Goal: Information Seeking & Learning: Learn about a topic

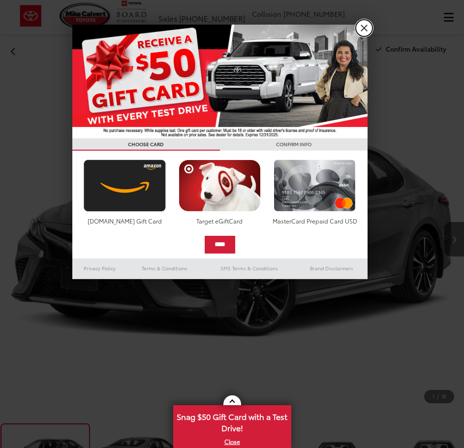
click at [362, 25] on link "X" at bounding box center [364, 28] width 17 height 17
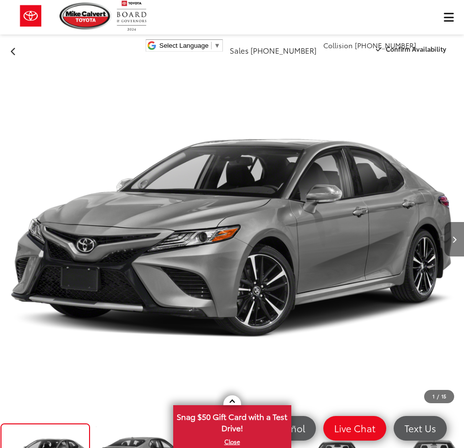
click at [462, 244] on button "Next image" at bounding box center [455, 239] width 20 height 34
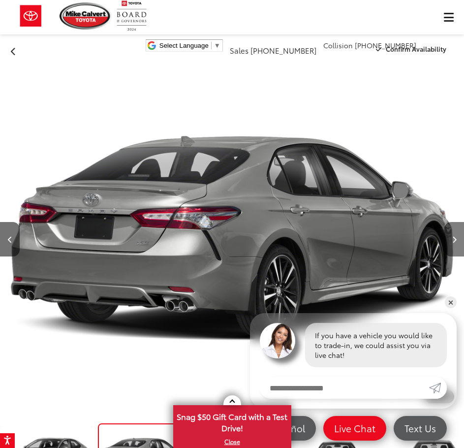
click at [462, 244] on button "Next image" at bounding box center [455, 239] width 20 height 34
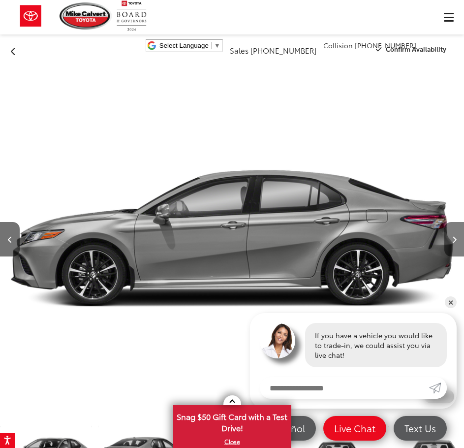
scroll to position [0, 8]
click at [462, 244] on button "Next image" at bounding box center [455, 239] width 20 height 34
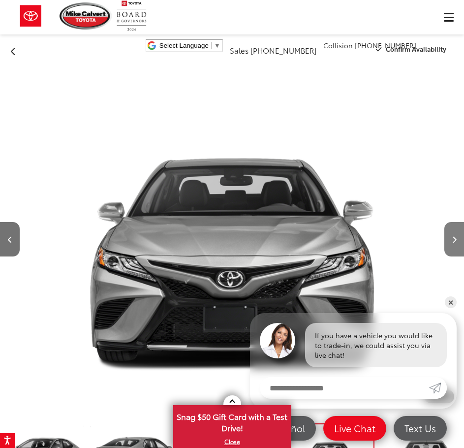
scroll to position [0, 105]
click at [462, 244] on button "Next image" at bounding box center [455, 239] width 20 height 34
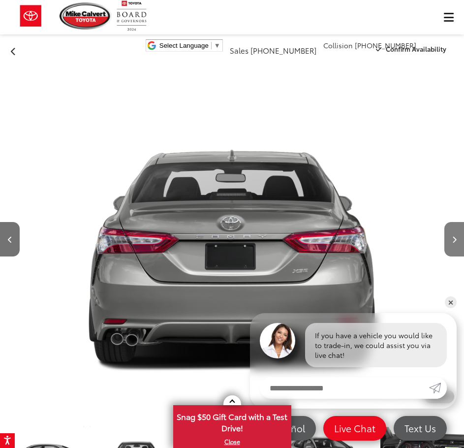
click at [462, 244] on button "Next image" at bounding box center [455, 239] width 20 height 34
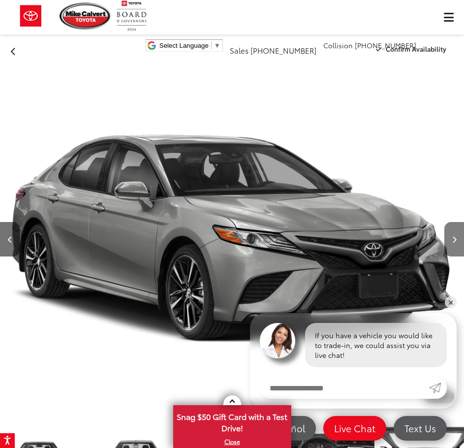
click at [462, 244] on button "Next image" at bounding box center [455, 239] width 20 height 34
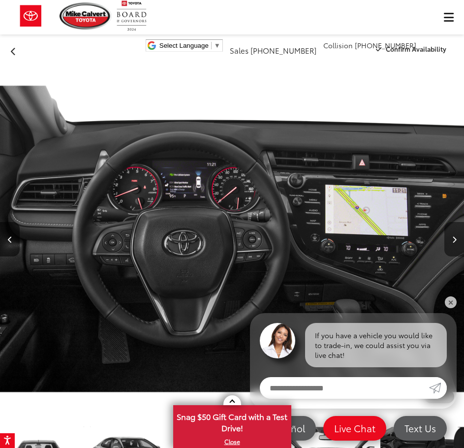
click at [462, 244] on button "Next image" at bounding box center [455, 239] width 20 height 34
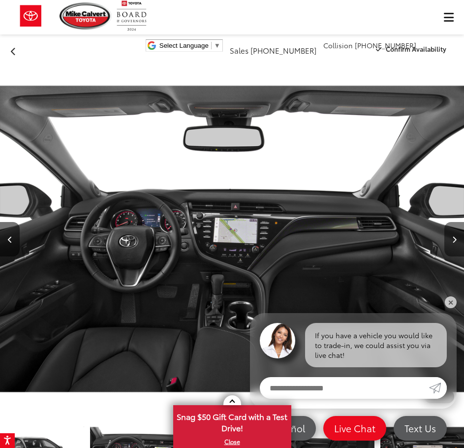
click at [462, 244] on button "Next image" at bounding box center [455, 239] width 20 height 34
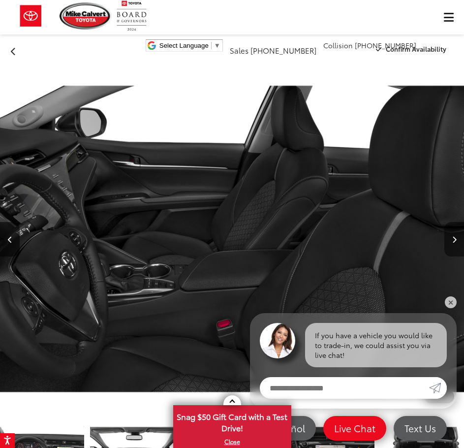
click at [462, 244] on button "Next image" at bounding box center [455, 239] width 20 height 34
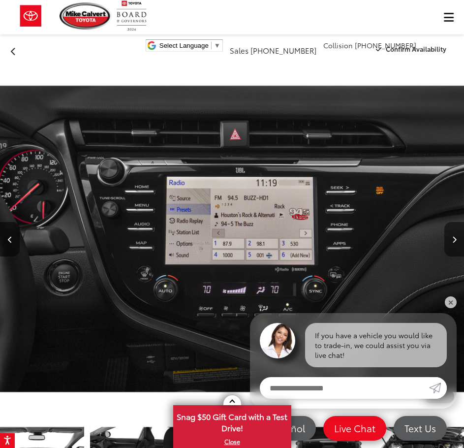
click at [462, 244] on button "Next image" at bounding box center [455, 239] width 20 height 34
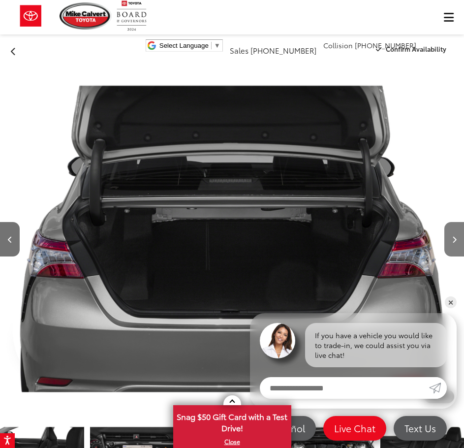
click at [462, 244] on button "Next image" at bounding box center [455, 239] width 20 height 34
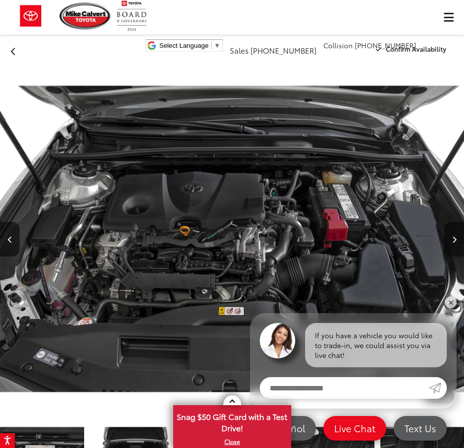
click at [462, 244] on button "Next image" at bounding box center [455, 239] width 20 height 34
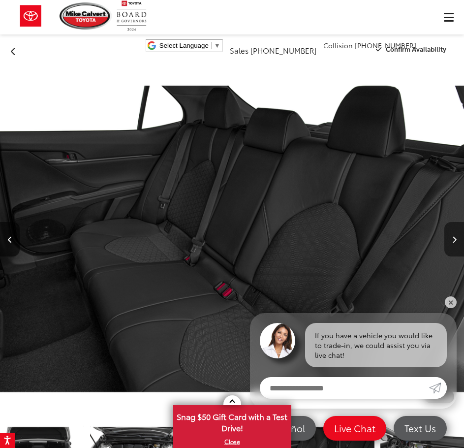
click at [462, 244] on button "Next image" at bounding box center [455, 239] width 20 height 34
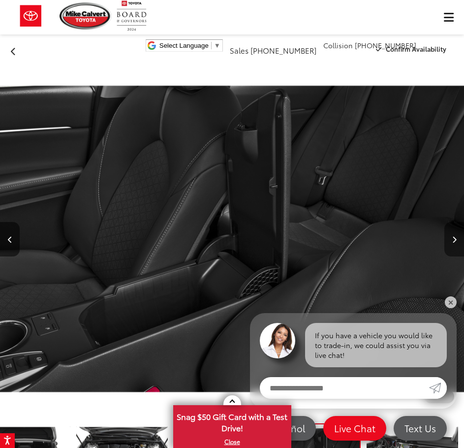
click at [462, 244] on button "Next image" at bounding box center [455, 239] width 20 height 34
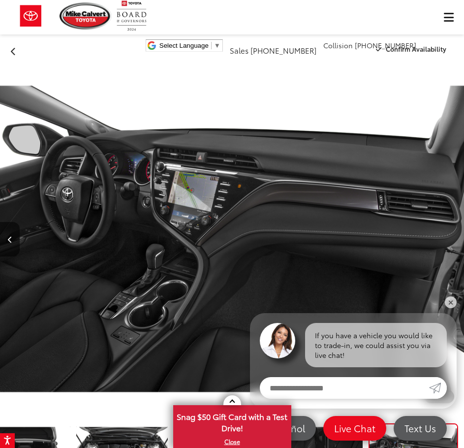
click at [462, 244] on div at bounding box center [429, 239] width 69 height 348
click at [8, 237] on icon "Previous image" at bounding box center [10, 239] width 4 height 7
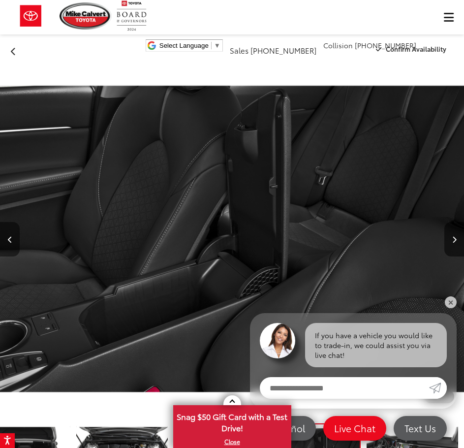
click at [8, 237] on icon "Previous image" at bounding box center [10, 239] width 4 height 7
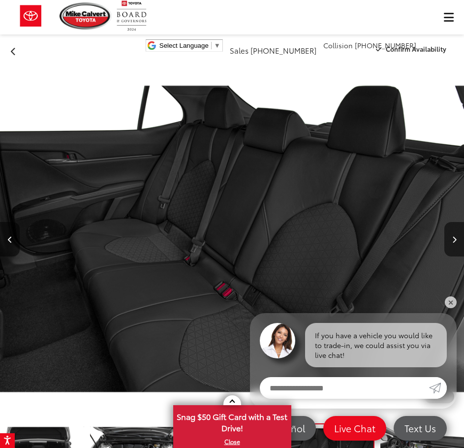
click at [9, 238] on icon "Previous image" at bounding box center [10, 239] width 4 height 7
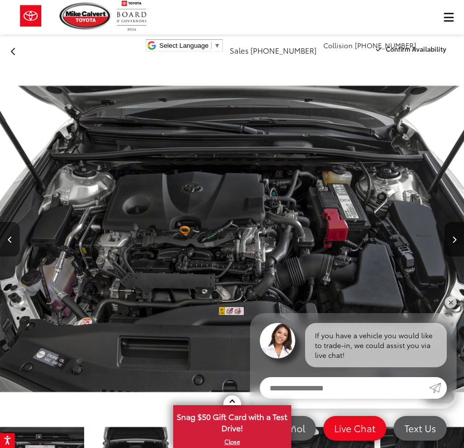
click at [9, 238] on icon "Previous image" at bounding box center [10, 239] width 4 height 7
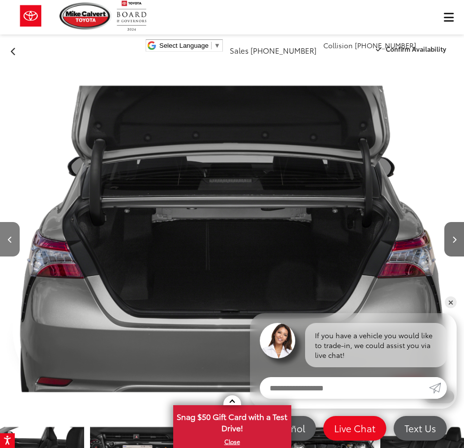
click at [9, 238] on icon "Previous image" at bounding box center [10, 239] width 4 height 7
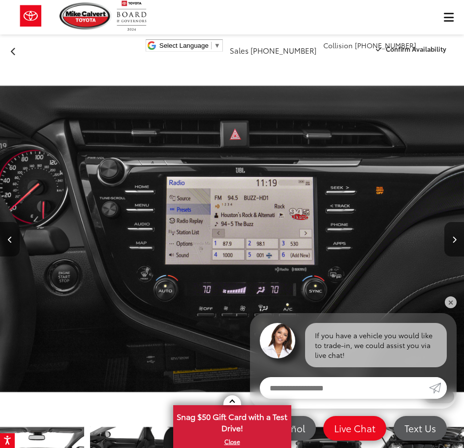
click at [9, 238] on icon "Previous image" at bounding box center [10, 239] width 4 height 7
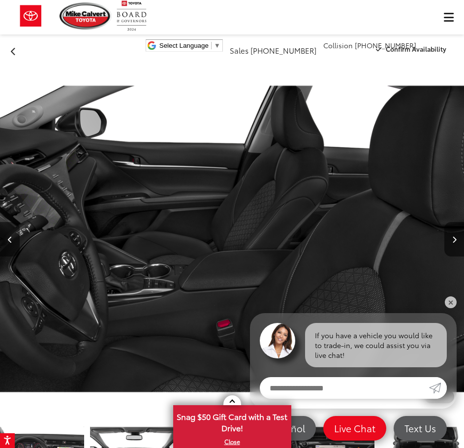
click at [9, 238] on icon "Previous image" at bounding box center [10, 239] width 4 height 7
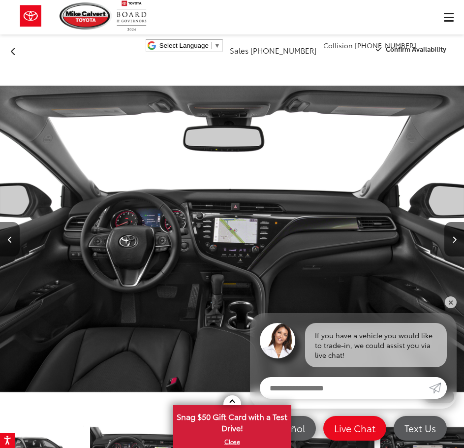
click at [9, 238] on icon "Previous image" at bounding box center [10, 239] width 4 height 7
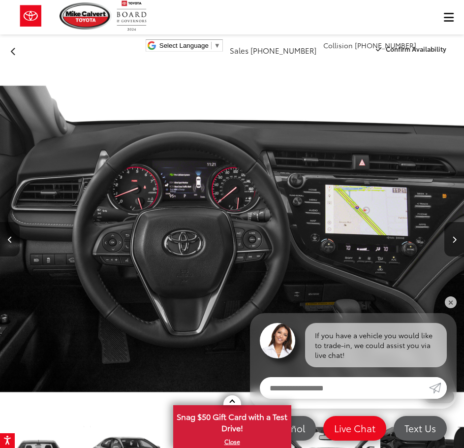
click at [9, 238] on icon "Previous image" at bounding box center [10, 239] width 4 height 7
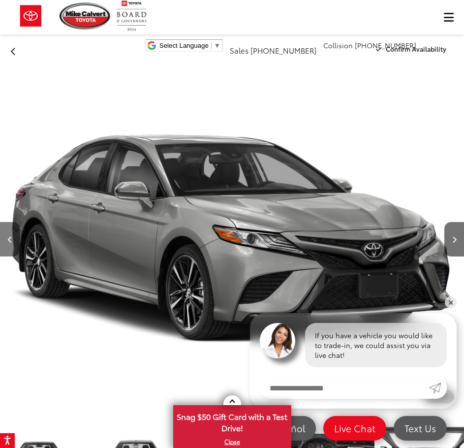
click at [9, 238] on icon "Previous image" at bounding box center [10, 239] width 4 height 7
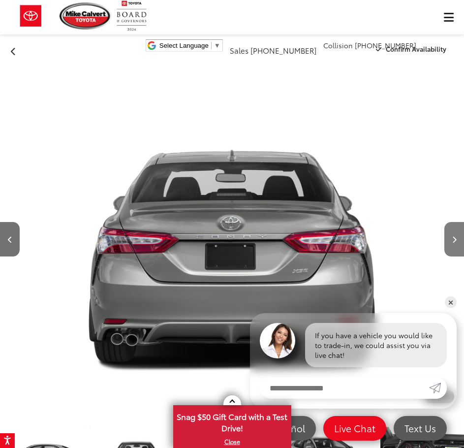
click at [459, 253] on button "Next image" at bounding box center [455, 239] width 20 height 34
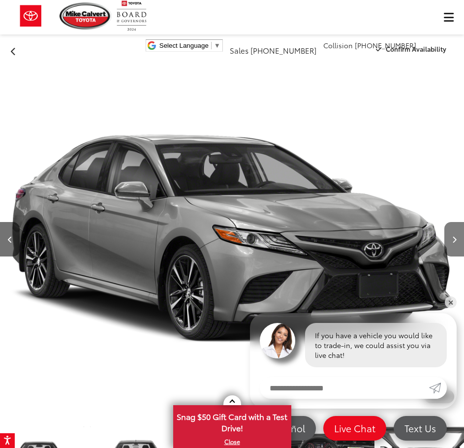
click at [459, 253] on button "Next image" at bounding box center [455, 239] width 20 height 34
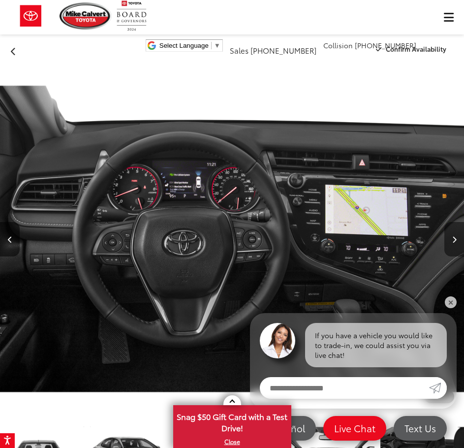
click at [453, 237] on icon "Next image" at bounding box center [455, 239] width 4 height 7
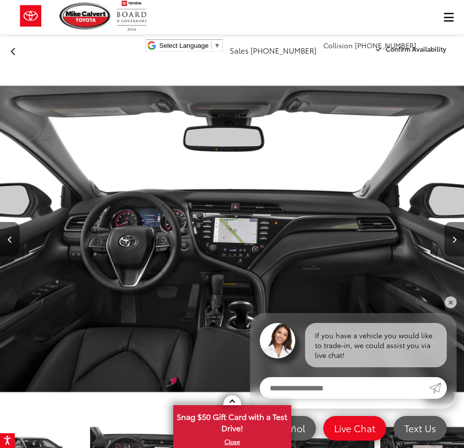
click at [453, 237] on icon "Next image" at bounding box center [455, 239] width 4 height 7
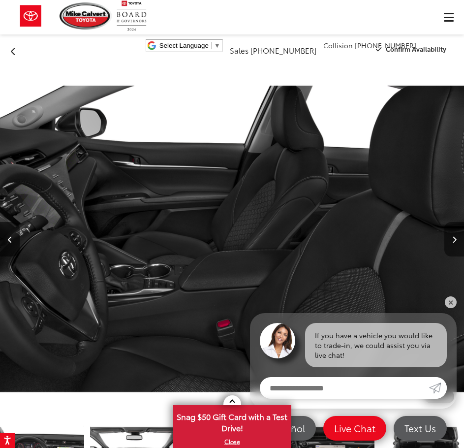
click at [453, 237] on icon "Next image" at bounding box center [455, 239] width 4 height 7
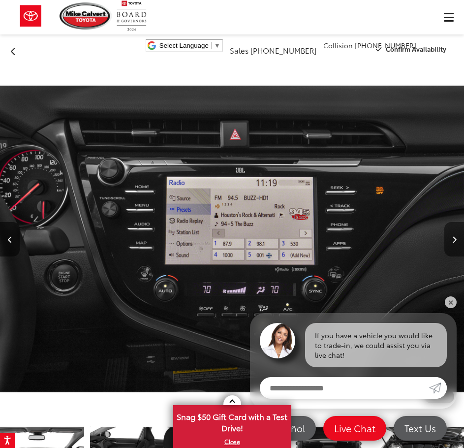
click at [453, 237] on icon "Next image" at bounding box center [455, 239] width 4 height 7
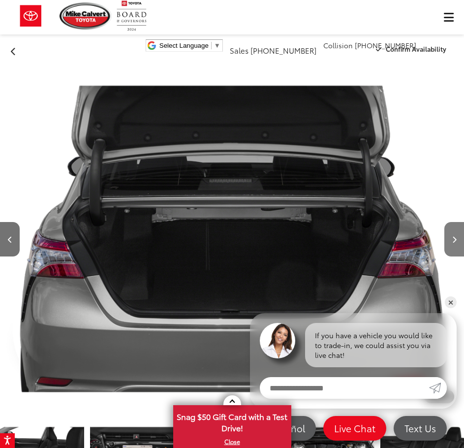
click at [453, 237] on icon "Next image" at bounding box center [455, 239] width 4 height 7
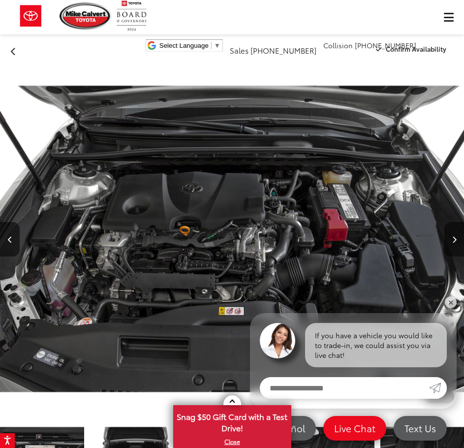
click at [453, 237] on icon "Next image" at bounding box center [455, 239] width 4 height 7
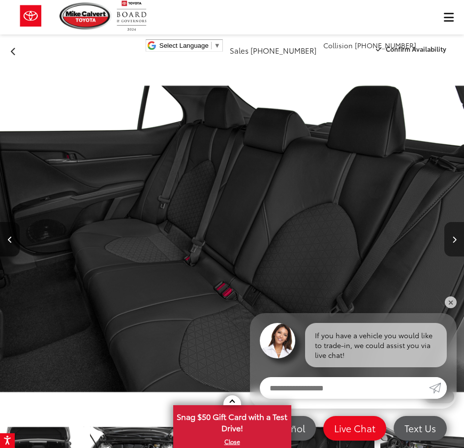
click at [453, 237] on icon "Next image" at bounding box center [455, 239] width 4 height 7
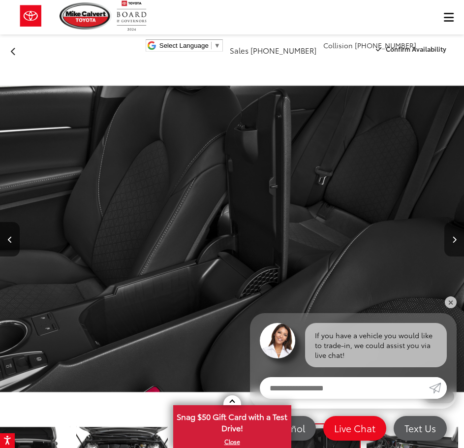
click at [453, 237] on icon "Next image" at bounding box center [455, 239] width 4 height 7
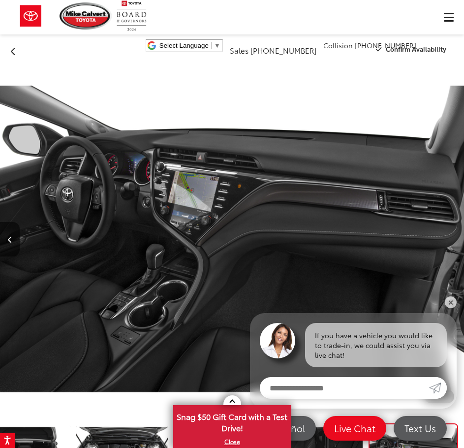
click at [453, 237] on div at bounding box center [429, 239] width 69 height 348
click at [17, 51] on button "Back" at bounding box center [13, 49] width 27 height 17
click at [452, 302] on link "✕" at bounding box center [451, 302] width 12 height 12
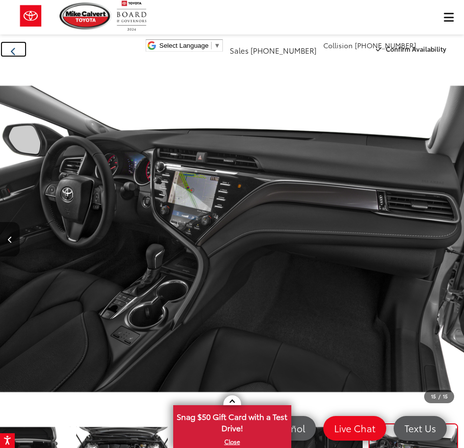
click at [12, 44] on button "Back" at bounding box center [13, 49] width 27 height 17
click at [19, 54] on button "Back" at bounding box center [13, 49] width 27 height 17
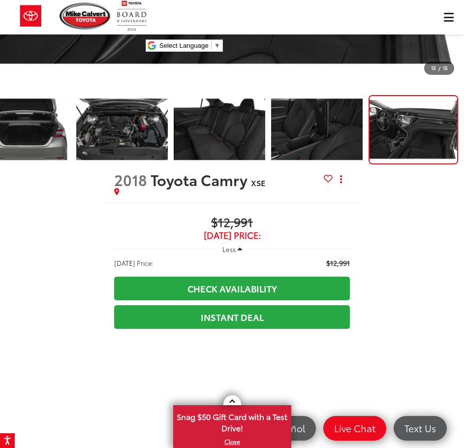
scroll to position [164, 0]
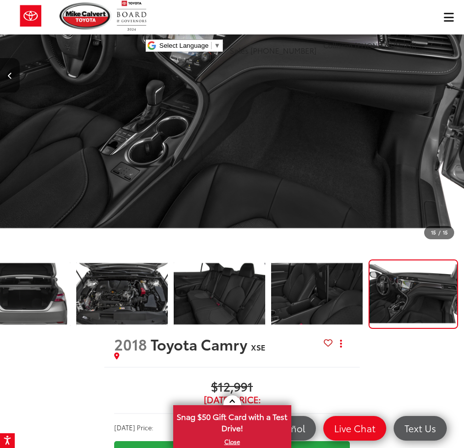
click at [374, 135] on img "2018 Toyota Camry XSE 15" at bounding box center [232, 75] width 464 height 348
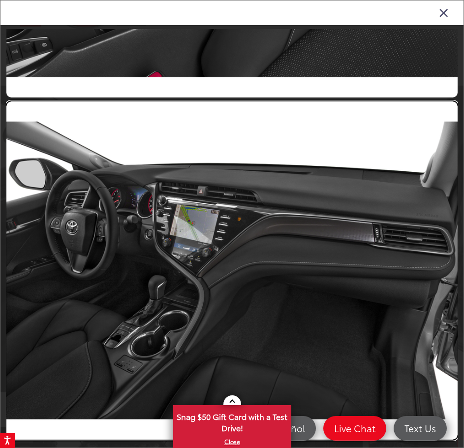
scroll to position [4692, 0]
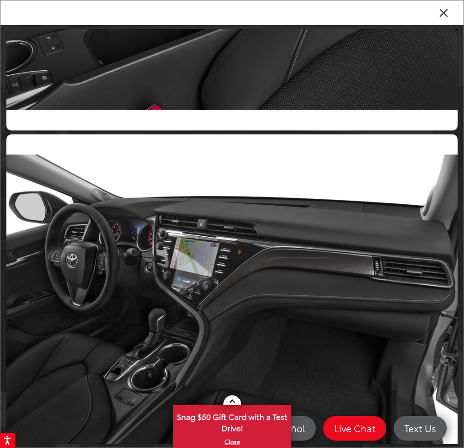
click at [445, 15] on icon "Close gallery" at bounding box center [444, 12] width 10 height 13
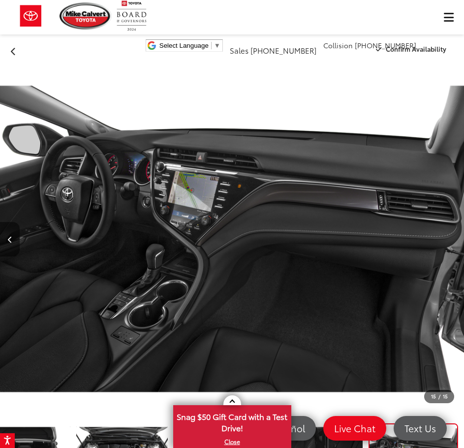
click at [4, 240] on button "Previous image" at bounding box center [10, 239] width 20 height 34
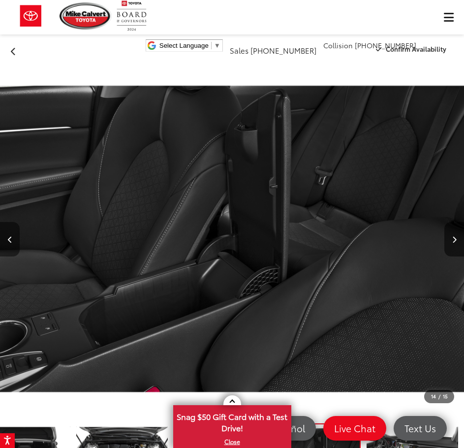
click at [4, 240] on button "Previous image" at bounding box center [10, 239] width 20 height 34
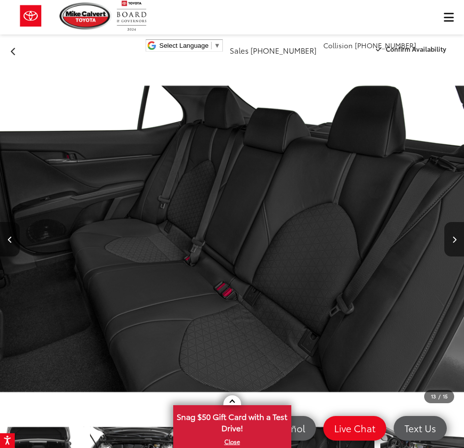
click at [4, 240] on button "Previous image" at bounding box center [10, 239] width 20 height 34
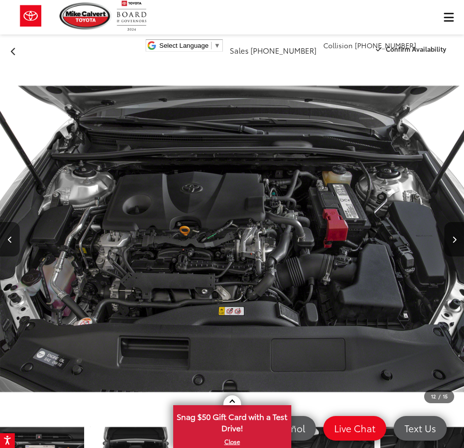
click at [4, 240] on button "Previous image" at bounding box center [10, 239] width 20 height 34
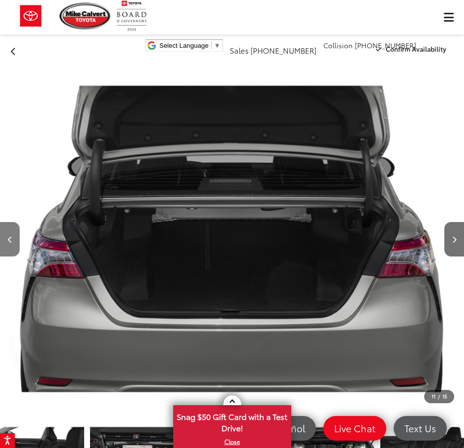
click at [4, 240] on button "Previous image" at bounding box center [10, 239] width 20 height 34
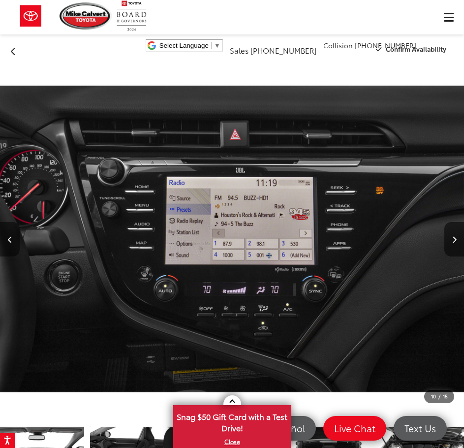
click at [4, 240] on button "Previous image" at bounding box center [10, 239] width 20 height 34
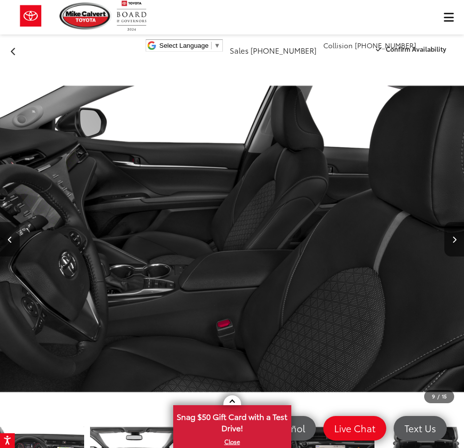
click at [4, 240] on button "Previous image" at bounding box center [10, 239] width 20 height 34
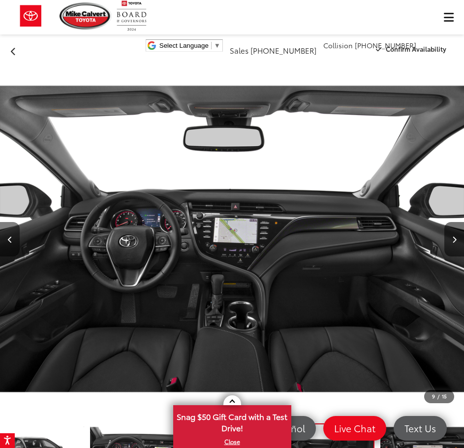
click at [4, 240] on button "Previous image" at bounding box center [10, 239] width 20 height 34
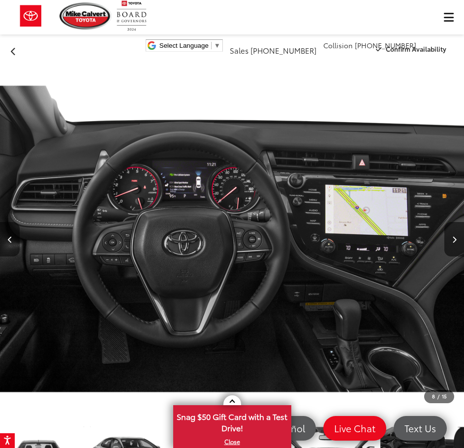
click at [4, 240] on button "Previous image" at bounding box center [10, 239] width 20 height 34
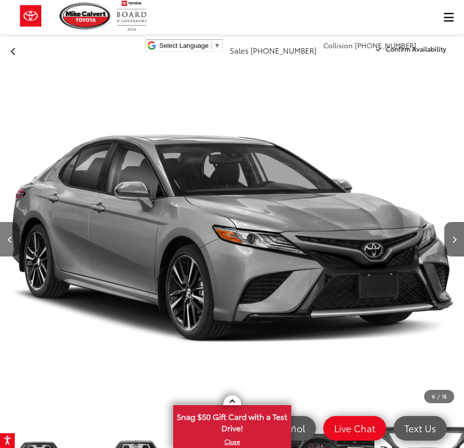
click at [4, 240] on button "Previous image" at bounding box center [10, 239] width 20 height 34
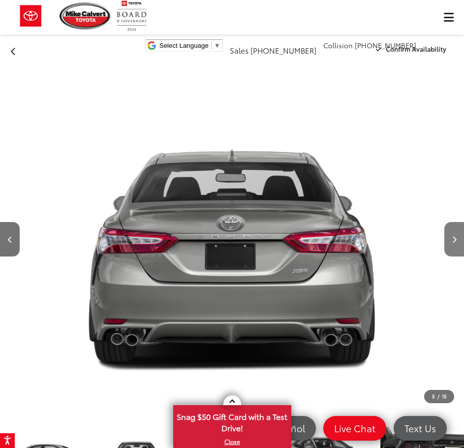
click at [455, 241] on icon "Next image" at bounding box center [455, 239] width 4 height 7
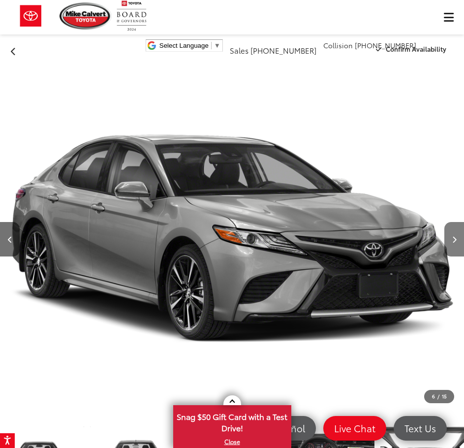
click at [455, 241] on icon "Next image" at bounding box center [455, 239] width 4 height 7
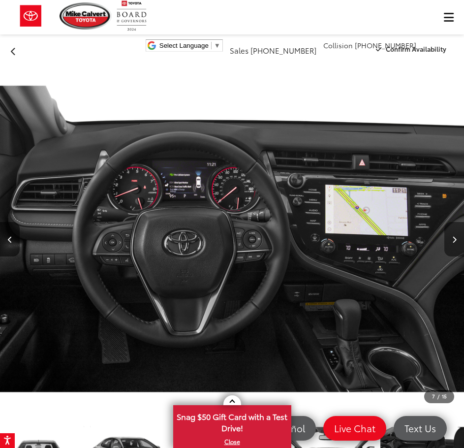
click at [455, 241] on icon "Next image" at bounding box center [455, 239] width 4 height 7
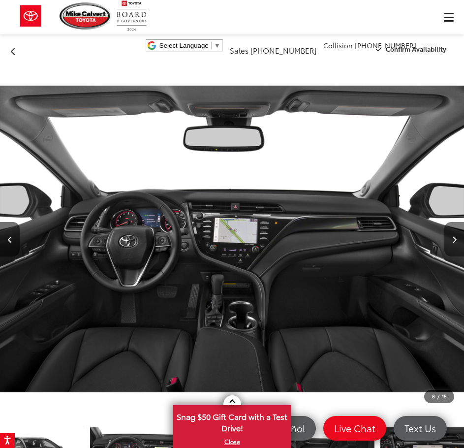
click at [455, 241] on icon "Next image" at bounding box center [455, 239] width 4 height 7
